Goal: Information Seeking & Learning: Learn about a topic

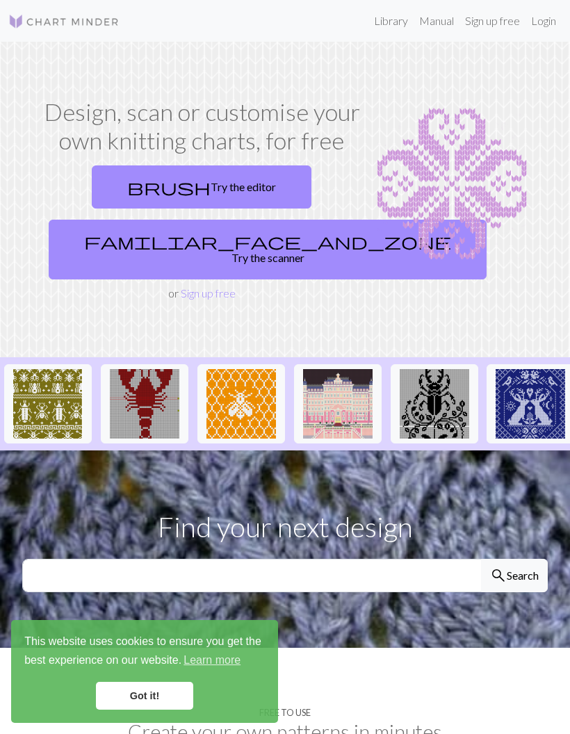
click at [390, 31] on link "Library" at bounding box center [390, 21] width 45 height 28
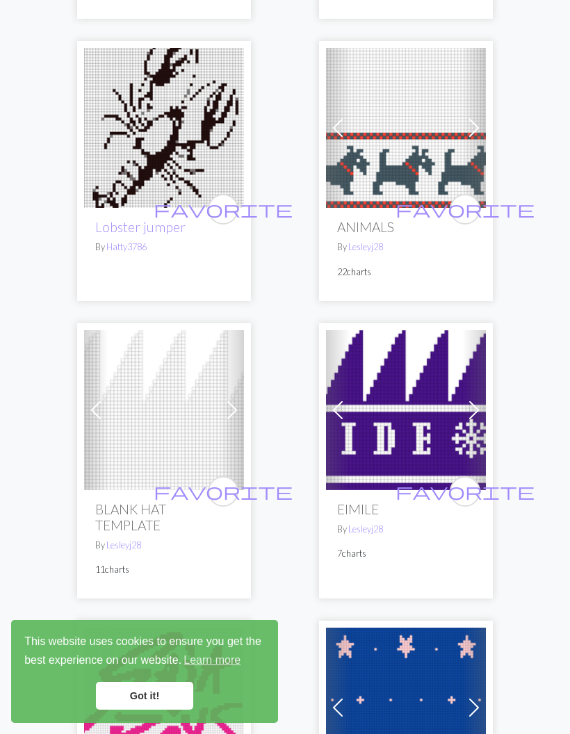
scroll to position [980, 0]
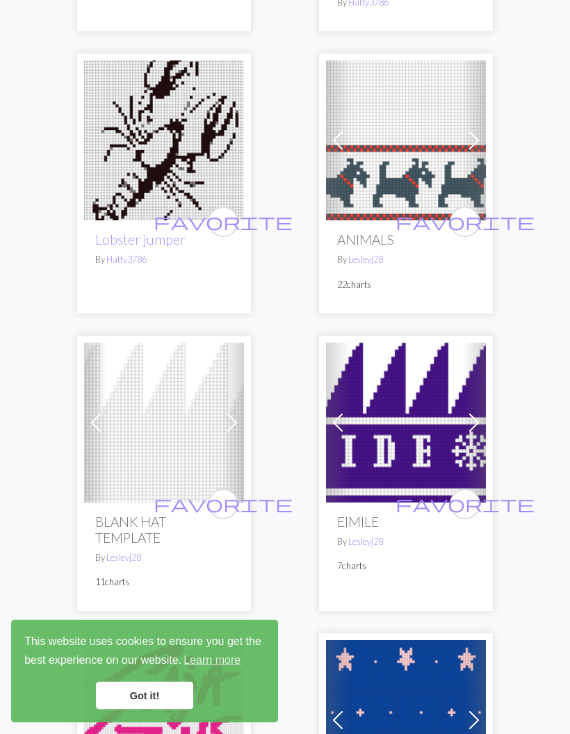
click at [456, 279] on p "22 charts" at bounding box center [406, 285] width 138 height 13
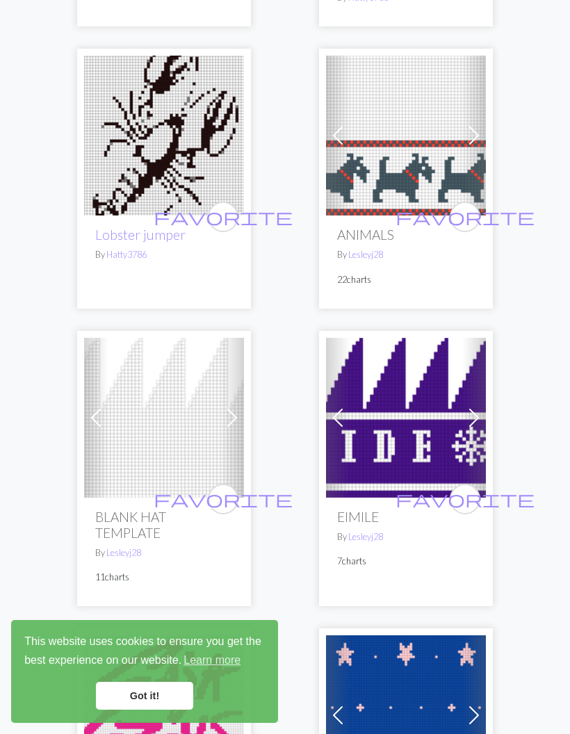
scroll to position [985, 0]
click at [366, 226] on h2 "ANIMALS" at bounding box center [406, 234] width 138 height 16
click at [361, 273] on p "22 charts" at bounding box center [406, 279] width 138 height 13
click at [427, 173] on img at bounding box center [406, 136] width 160 height 160
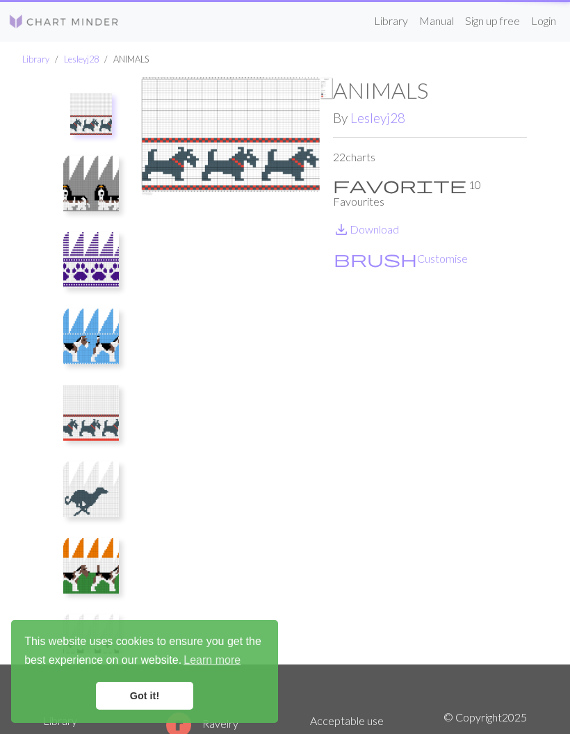
click at [476, 126] on div "ANIMALS By Lesleyj28 22 charts favorite 10 Favourites save_alt Download brush C…" at bounding box center [430, 370] width 194 height 587
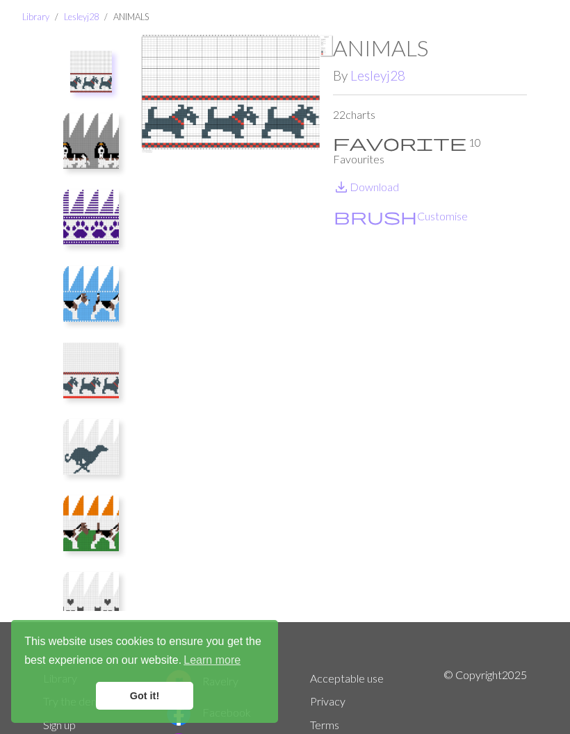
scroll to position [100, 0]
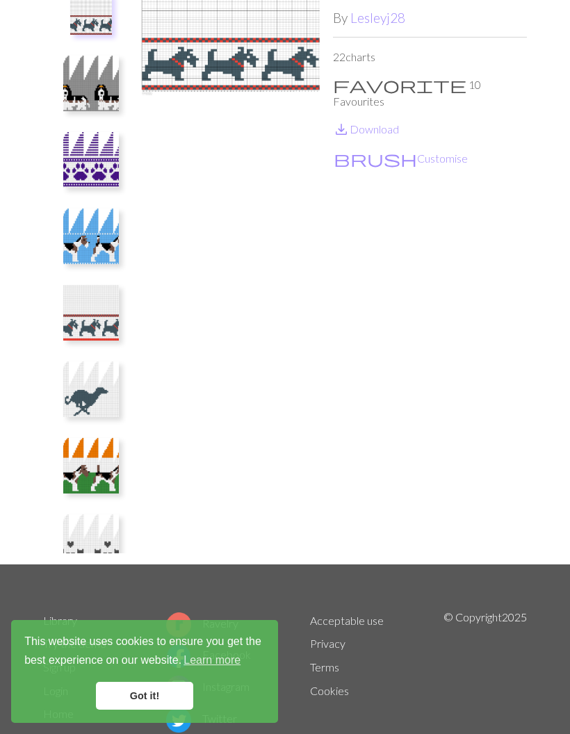
click at [147, 709] on link "Got it!" at bounding box center [144, 696] width 97 height 28
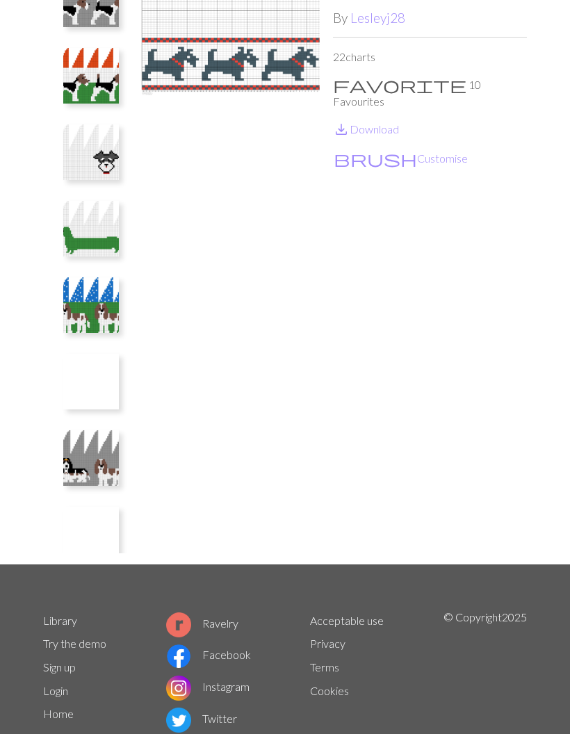
scroll to position [620, 0]
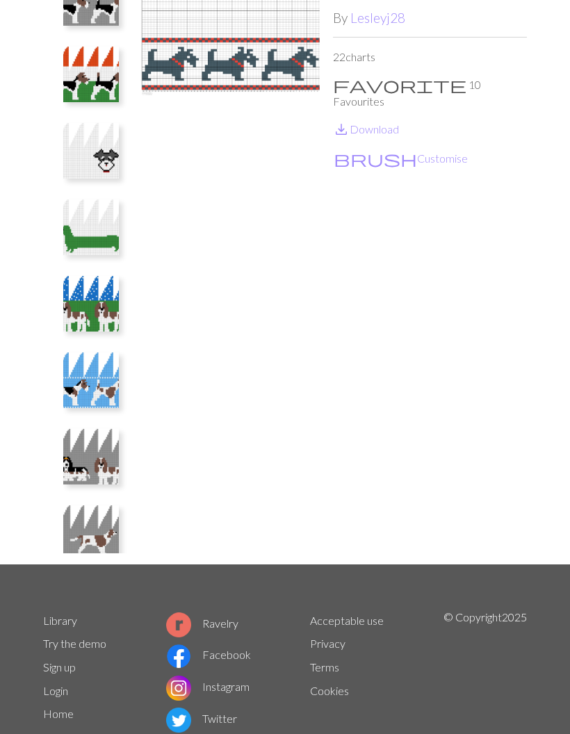
click at [105, 378] on img at bounding box center [91, 380] width 56 height 56
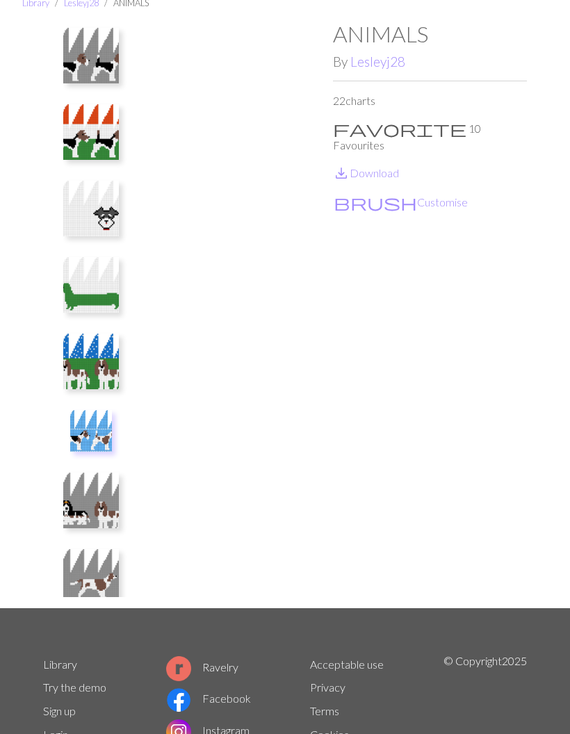
scroll to position [56, 0]
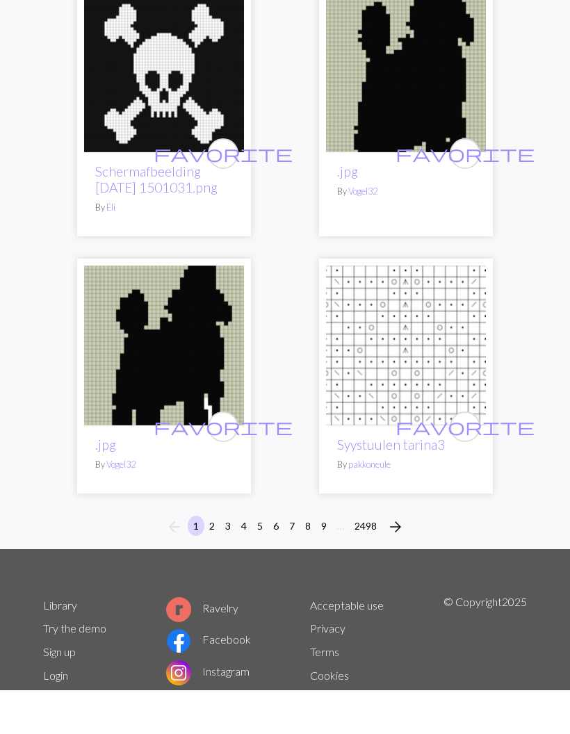
scroll to position [6653, 0]
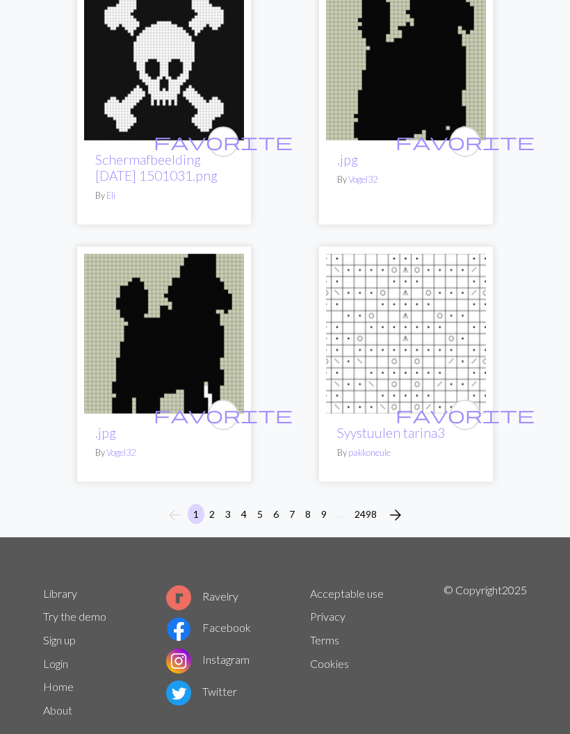
click at [205, 504] on button "2" at bounding box center [212, 514] width 17 height 20
click at [220, 504] on button "3" at bounding box center [228, 514] width 17 height 20
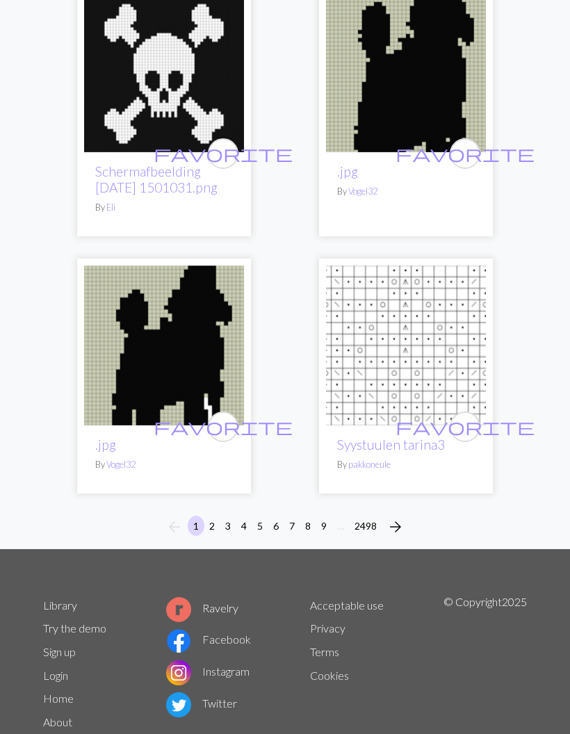
scroll to position [6614, 0]
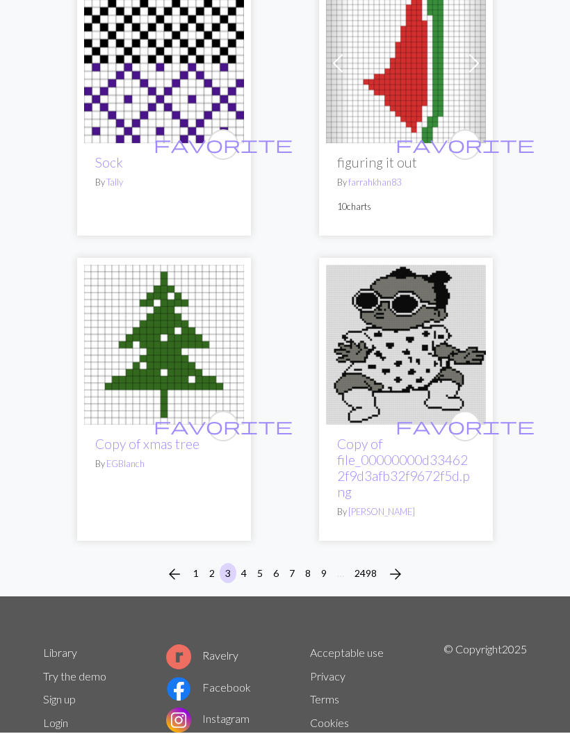
scroll to position [6723, 0]
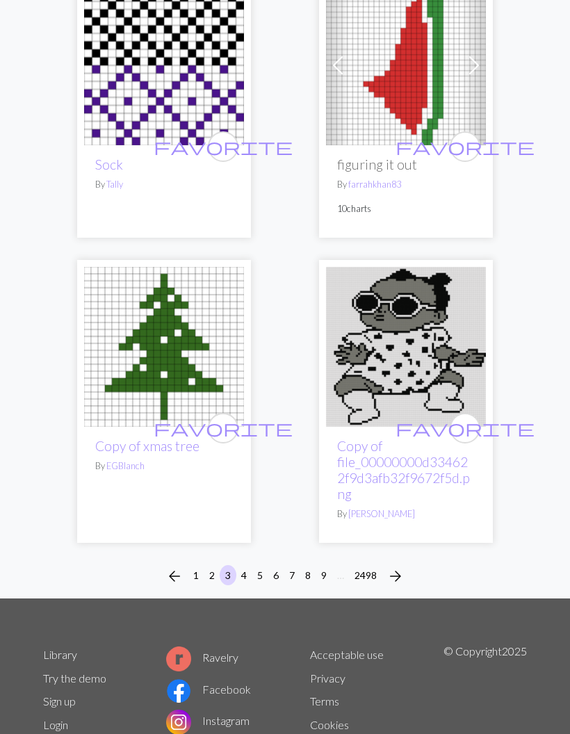
click at [246, 565] on button "4" at bounding box center [244, 575] width 17 height 20
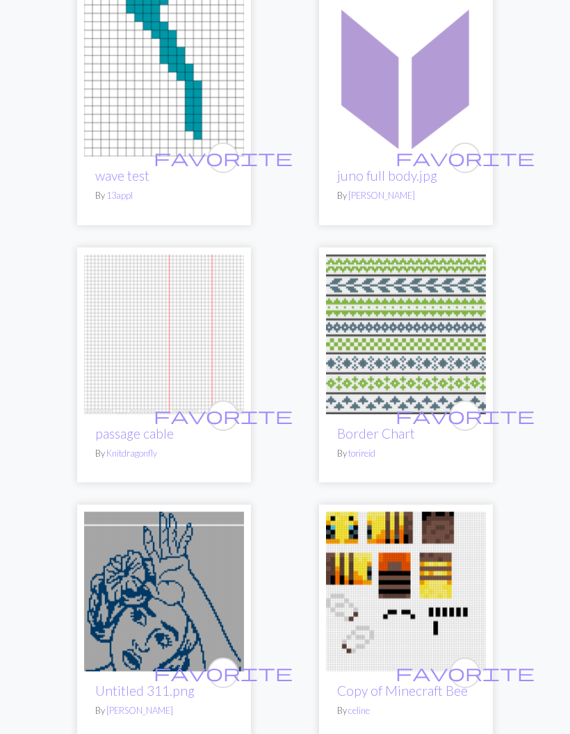
scroll to position [4919, 0]
click at [396, 424] on link "Border Chart" at bounding box center [376, 432] width 78 height 16
